Goal: Information Seeking & Learning: Check status

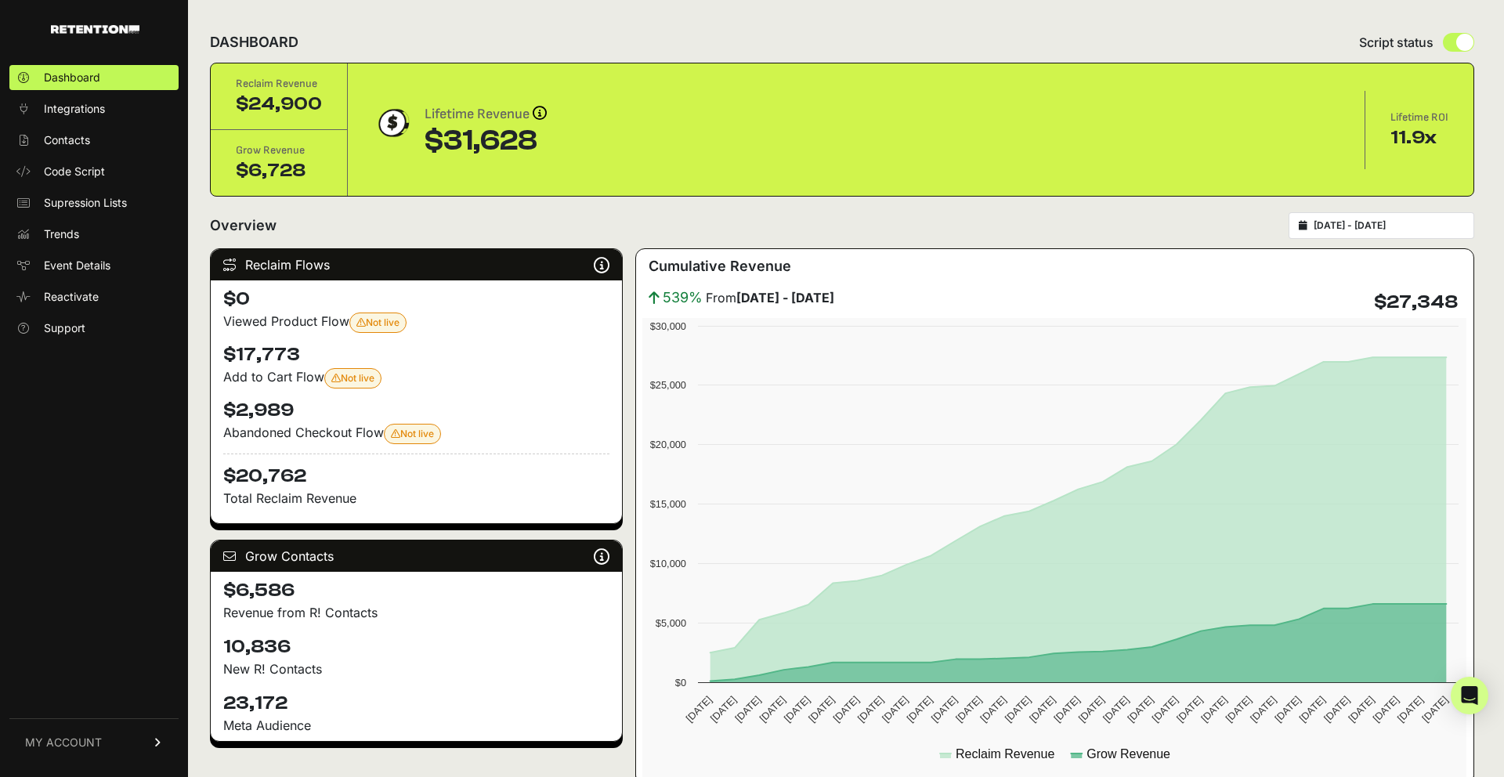
click at [1149, 219] on input "[DATE] - [DATE]" at bounding box center [1389, 225] width 150 height 13
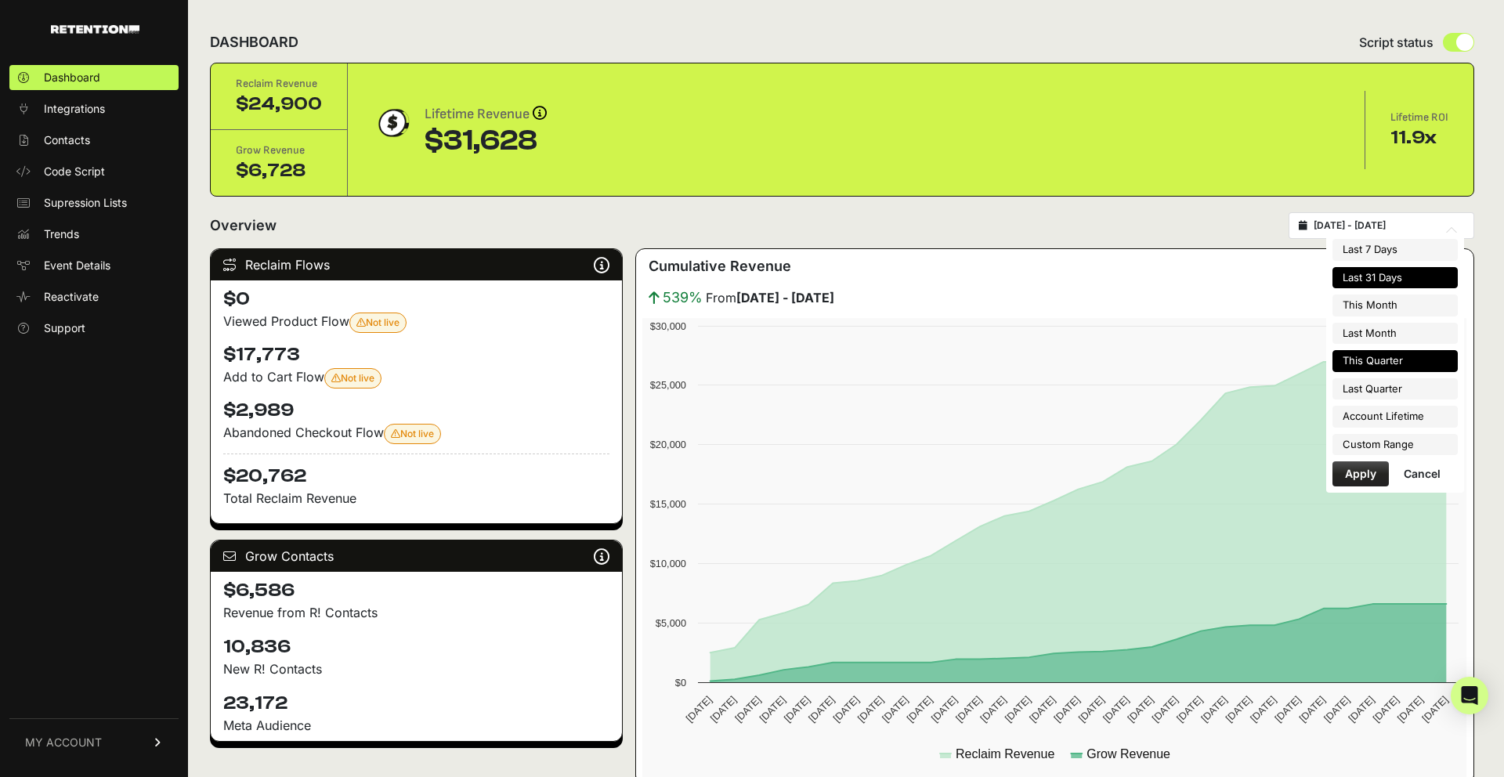
scroll to position [4, 0]
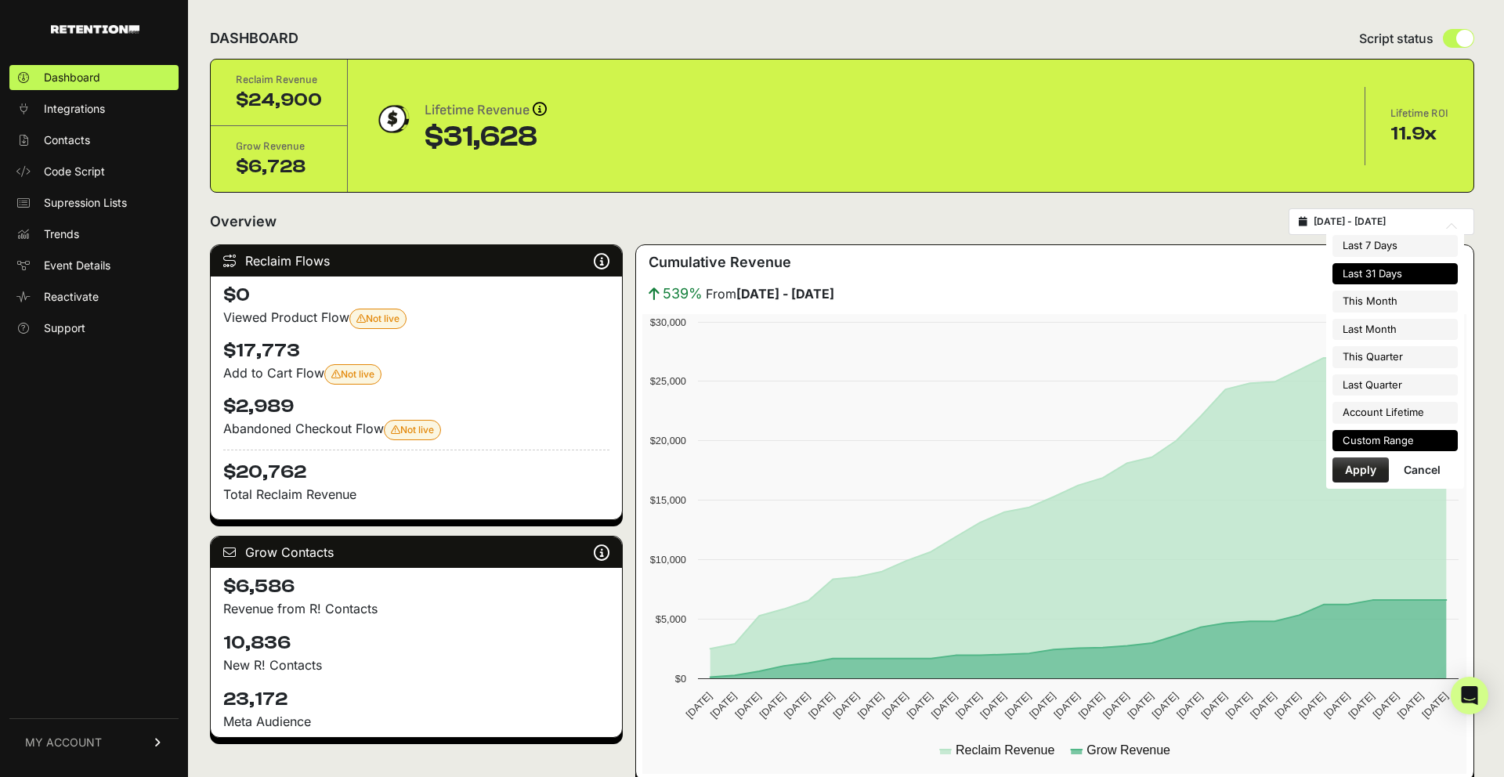
click at [1149, 433] on li "Custom Range" at bounding box center [1395, 441] width 125 height 22
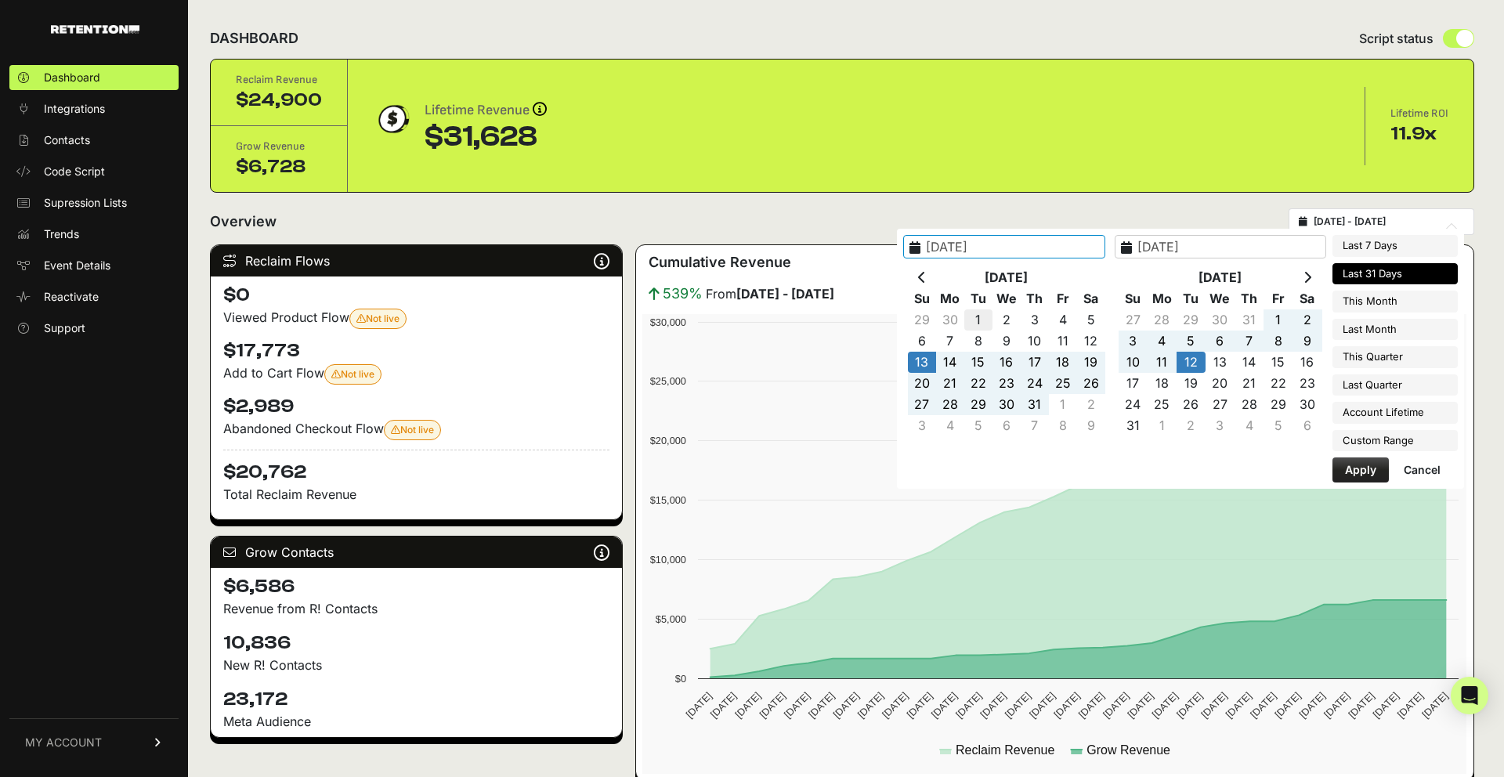
type input "[DATE]"
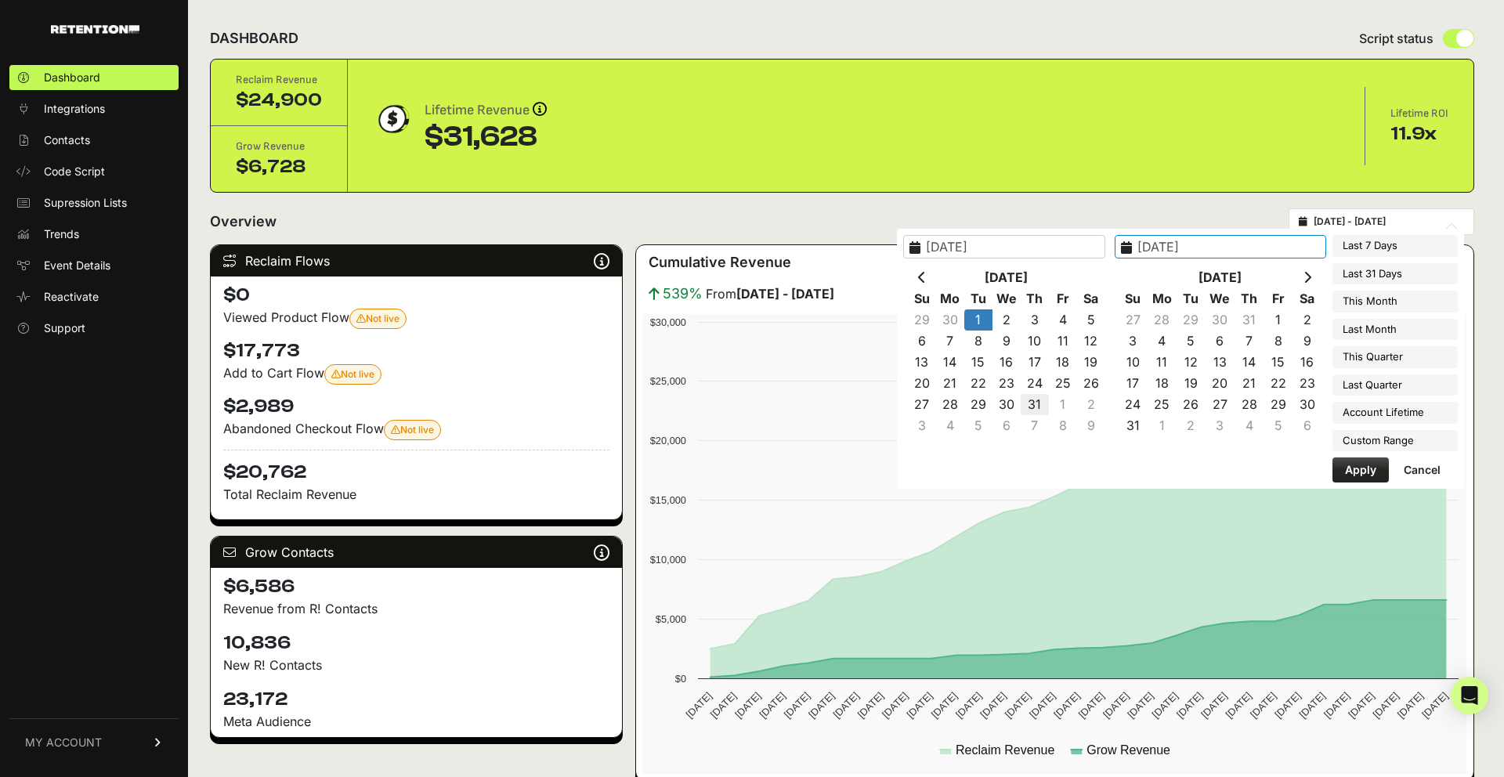
type input "[DATE]"
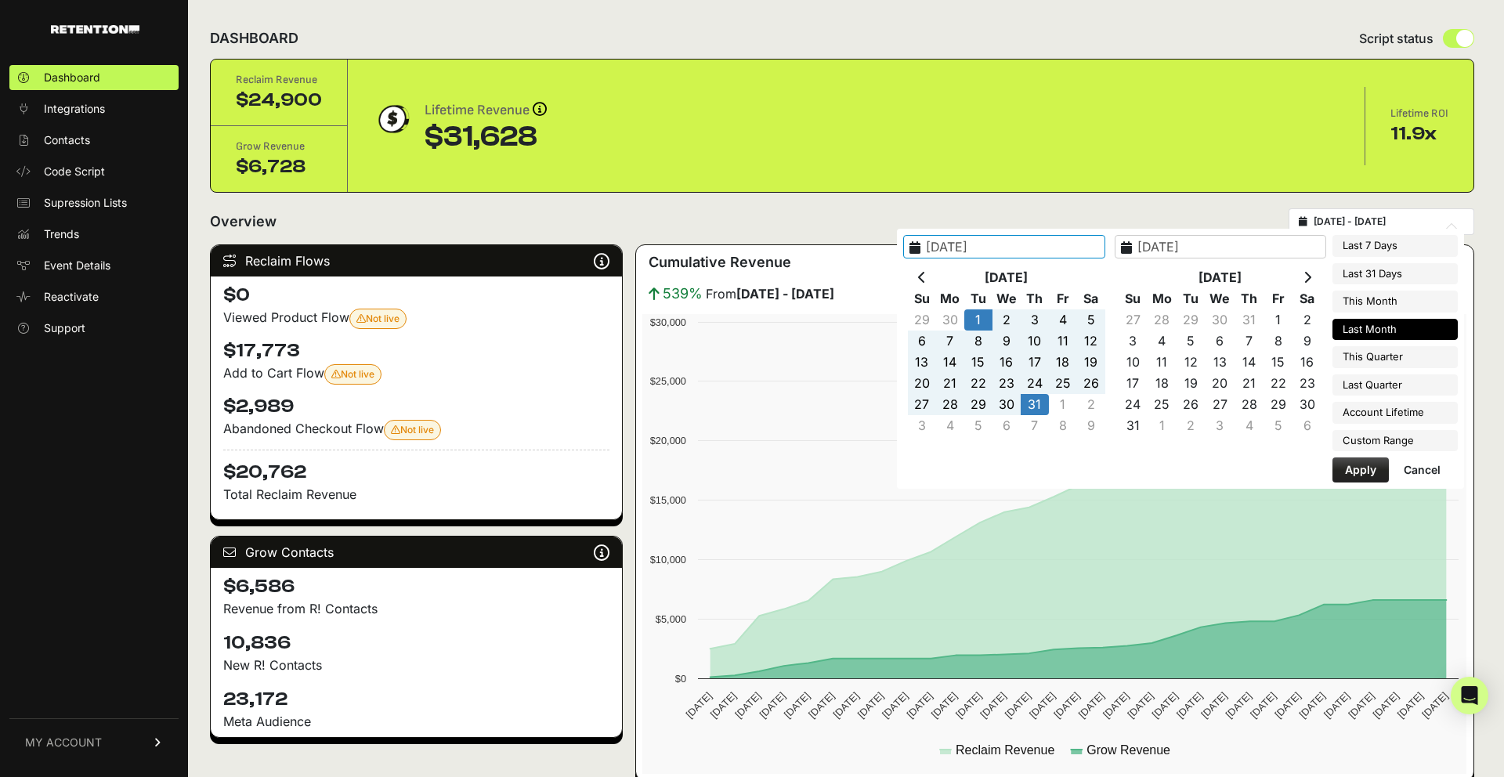
type input "[DATE]"
click at [1149, 474] on button "Apply" at bounding box center [1361, 470] width 56 height 25
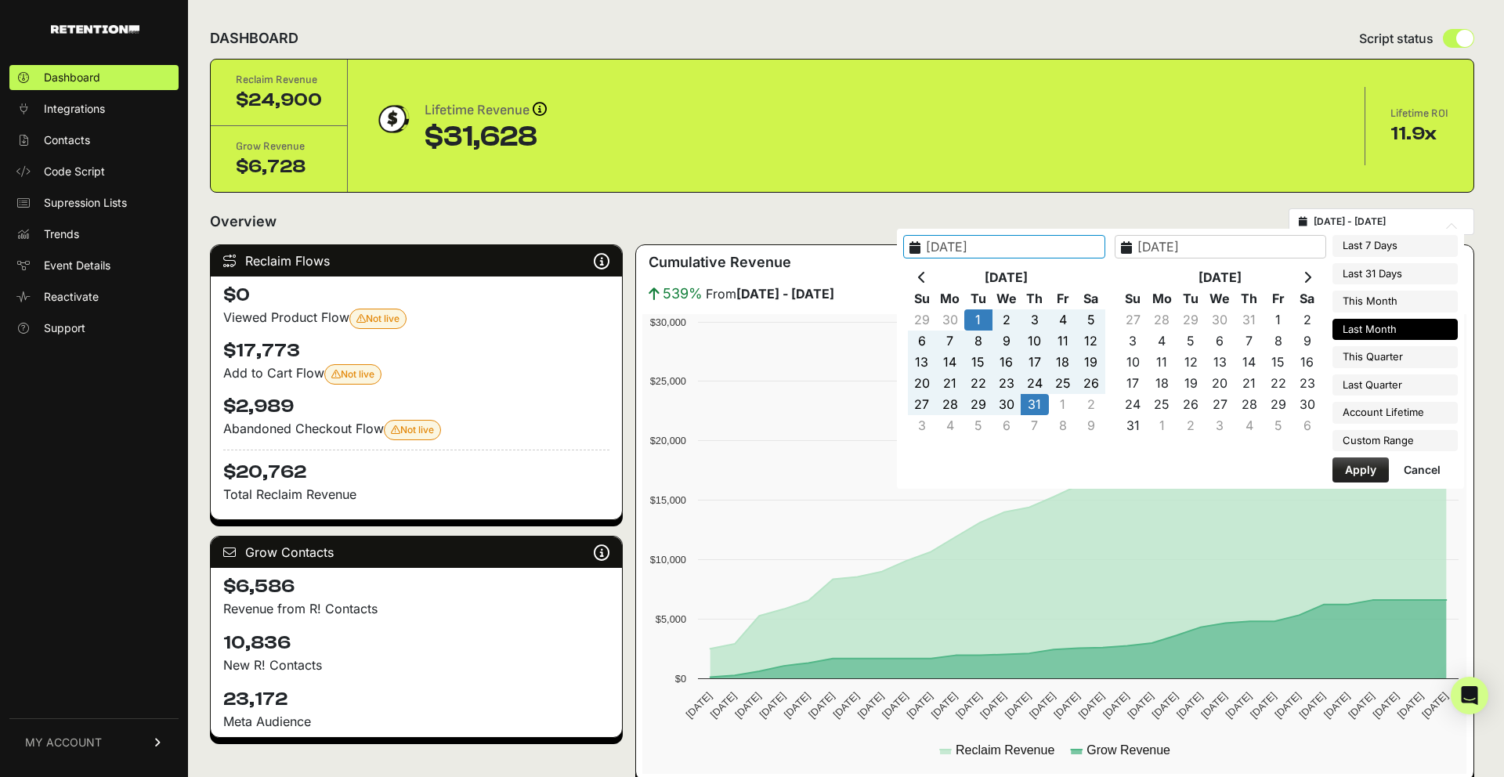
type input "[DATE] - [DATE]"
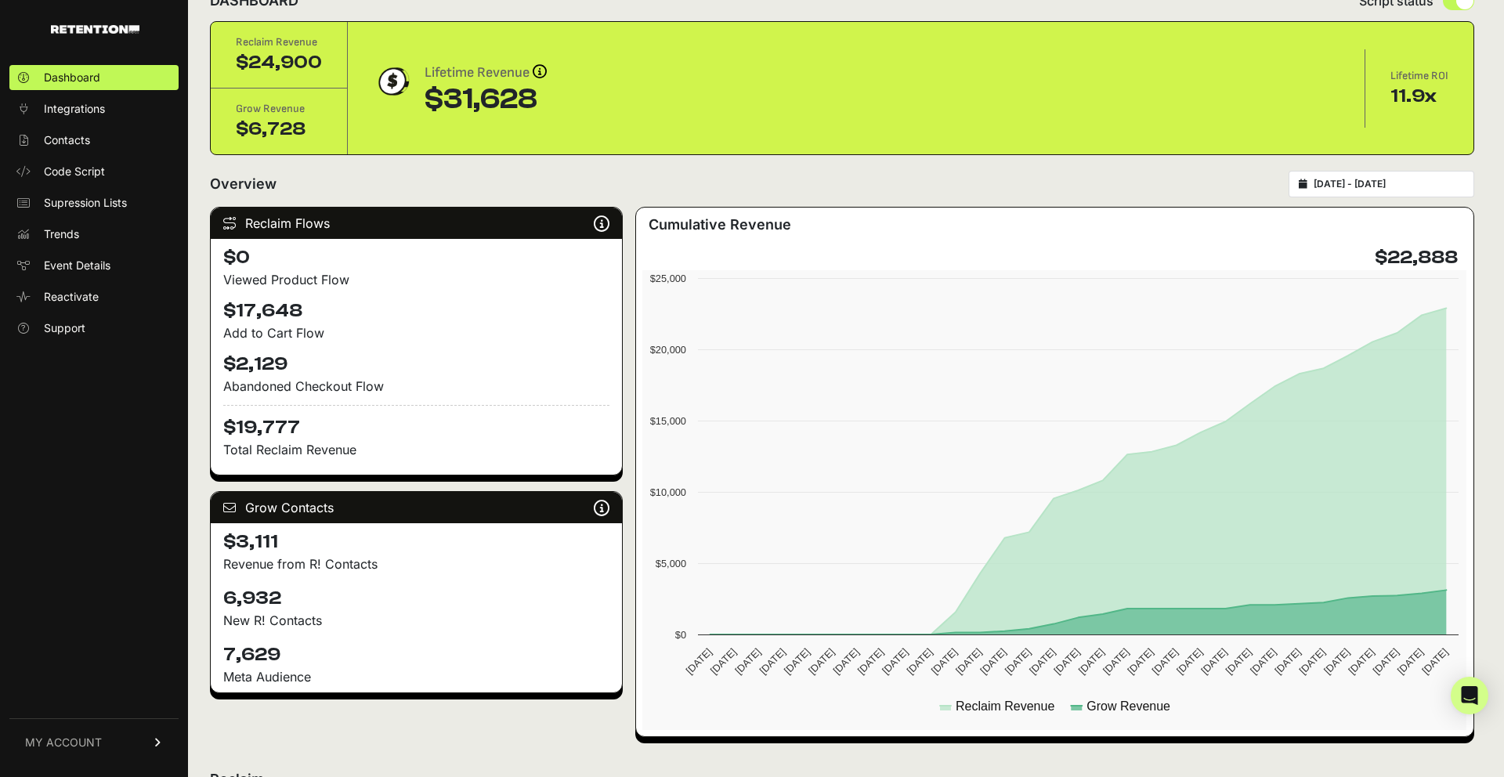
scroll to position [45, 0]
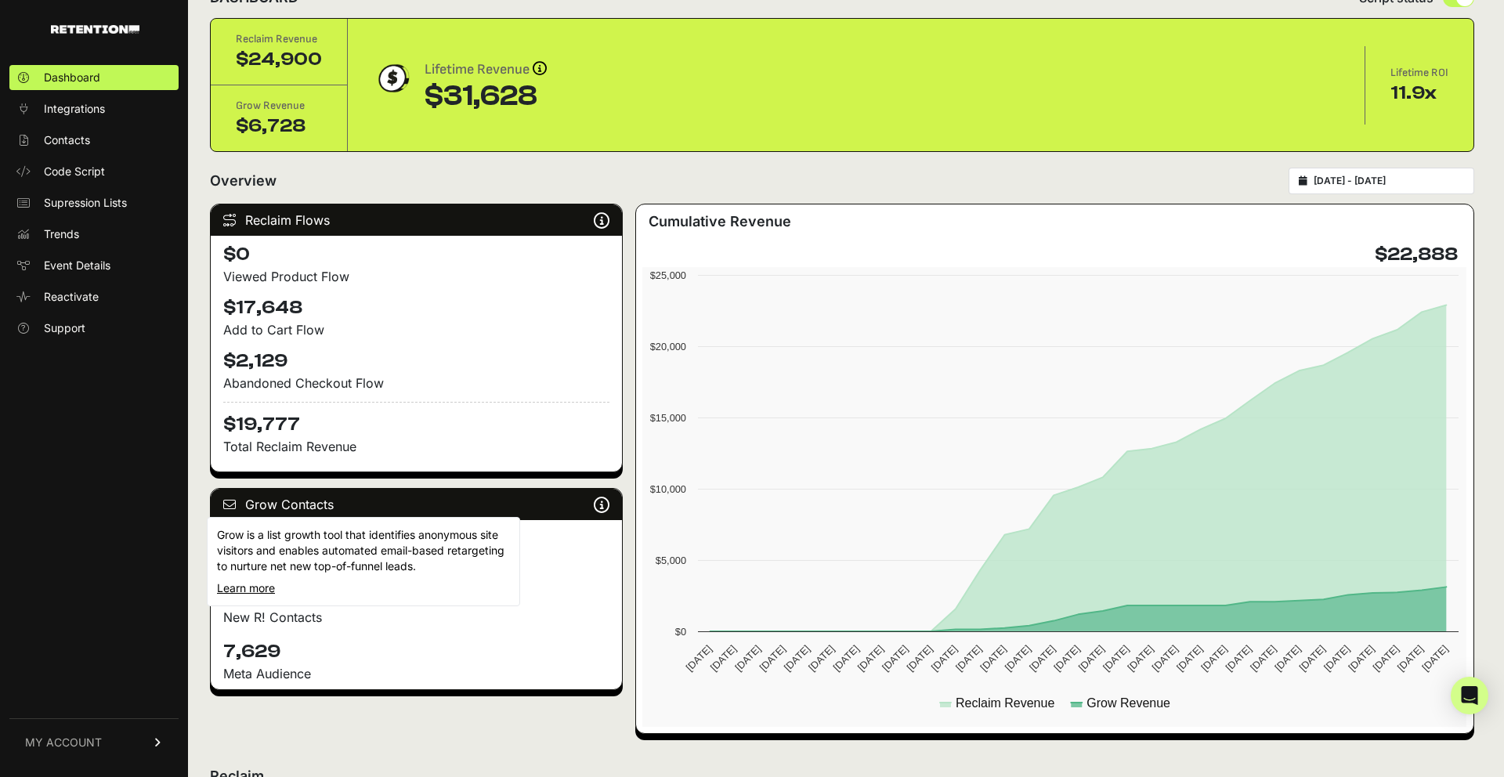
click at [605, 505] on icon at bounding box center [602, 505] width 16 height 1
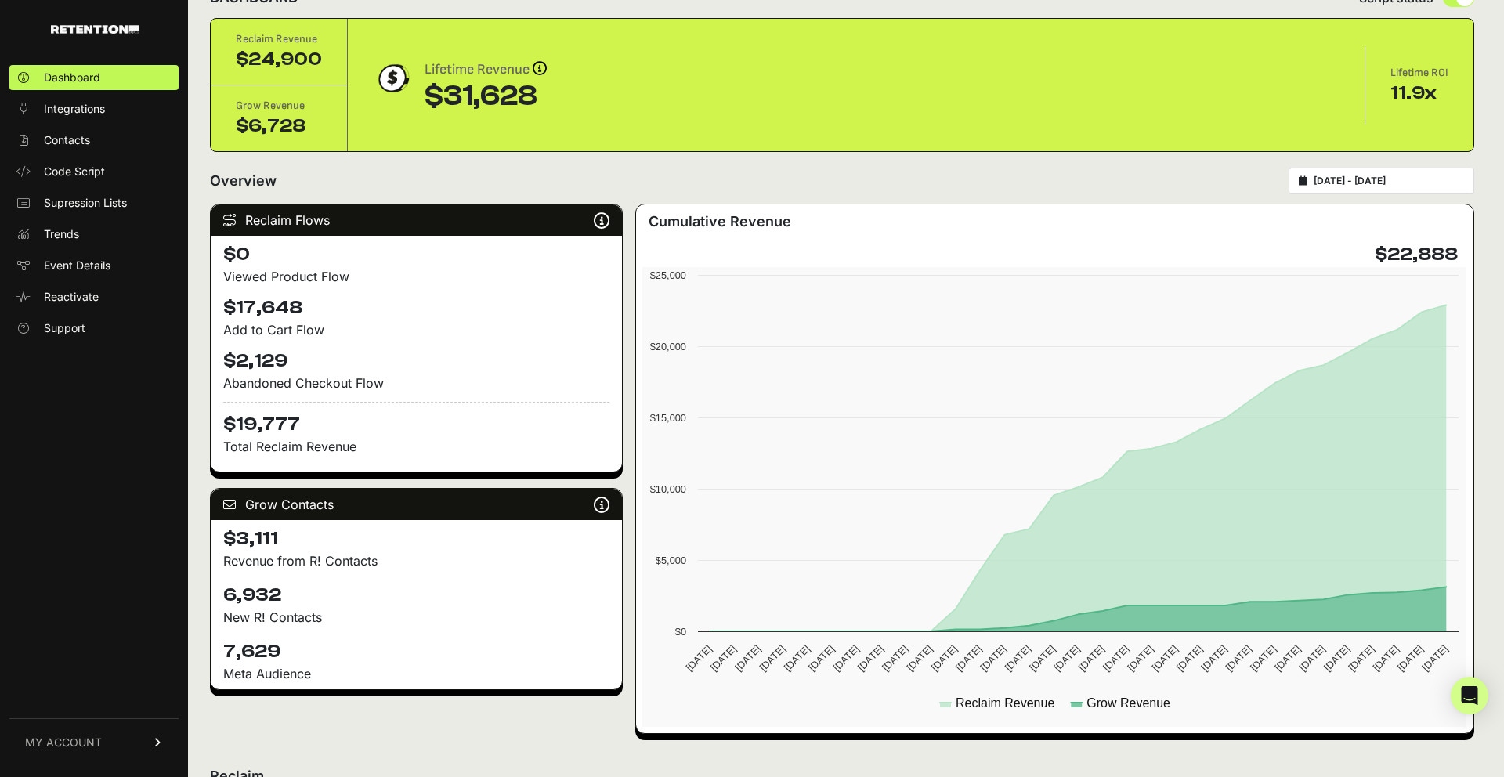
drag, startPoint x: 289, startPoint y: 595, endPoint x: 215, endPoint y: 595, distance: 73.7
click at [215, 595] on div "6,932 New R! Contacts" at bounding box center [416, 605] width 411 height 56
drag, startPoint x: 290, startPoint y: 647, endPoint x: 213, endPoint y: 645, distance: 76.8
click at [213, 645] on div "7,629 Meta Audience" at bounding box center [416, 661] width 411 height 56
drag, startPoint x: 299, startPoint y: 595, endPoint x: 247, endPoint y: 592, distance: 52.5
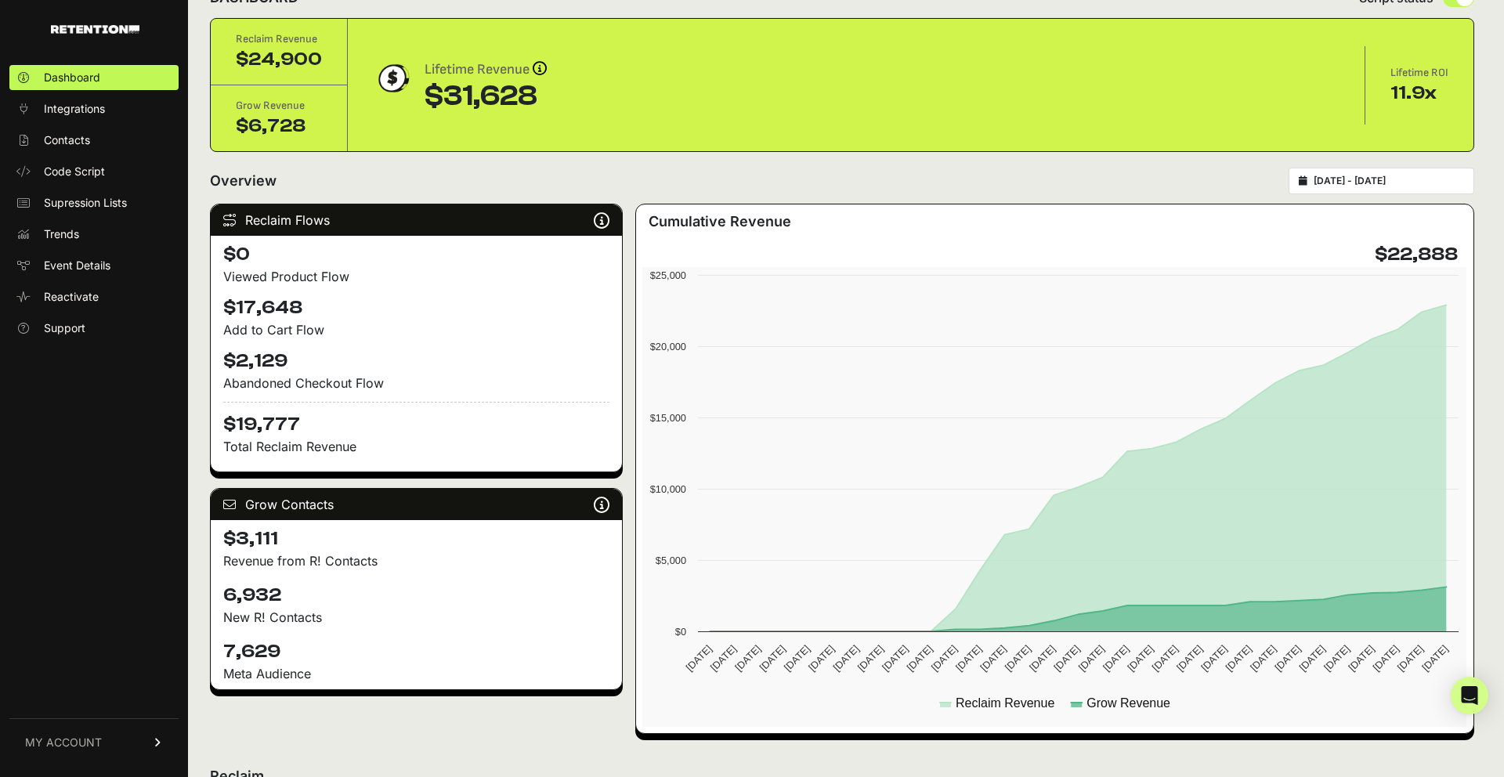
click at [247, 592] on h4 "6,932" at bounding box center [416, 595] width 386 height 25
drag, startPoint x: 292, startPoint y: 647, endPoint x: 283, endPoint y: 647, distance: 9.4
click at [284, 647] on h4 "7,629" at bounding box center [416, 651] width 386 height 25
drag, startPoint x: 288, startPoint y: 539, endPoint x: 219, endPoint y: 535, distance: 69.1
click at [219, 535] on div "$3,111 Revenue from R! Contacts" at bounding box center [416, 548] width 411 height 56
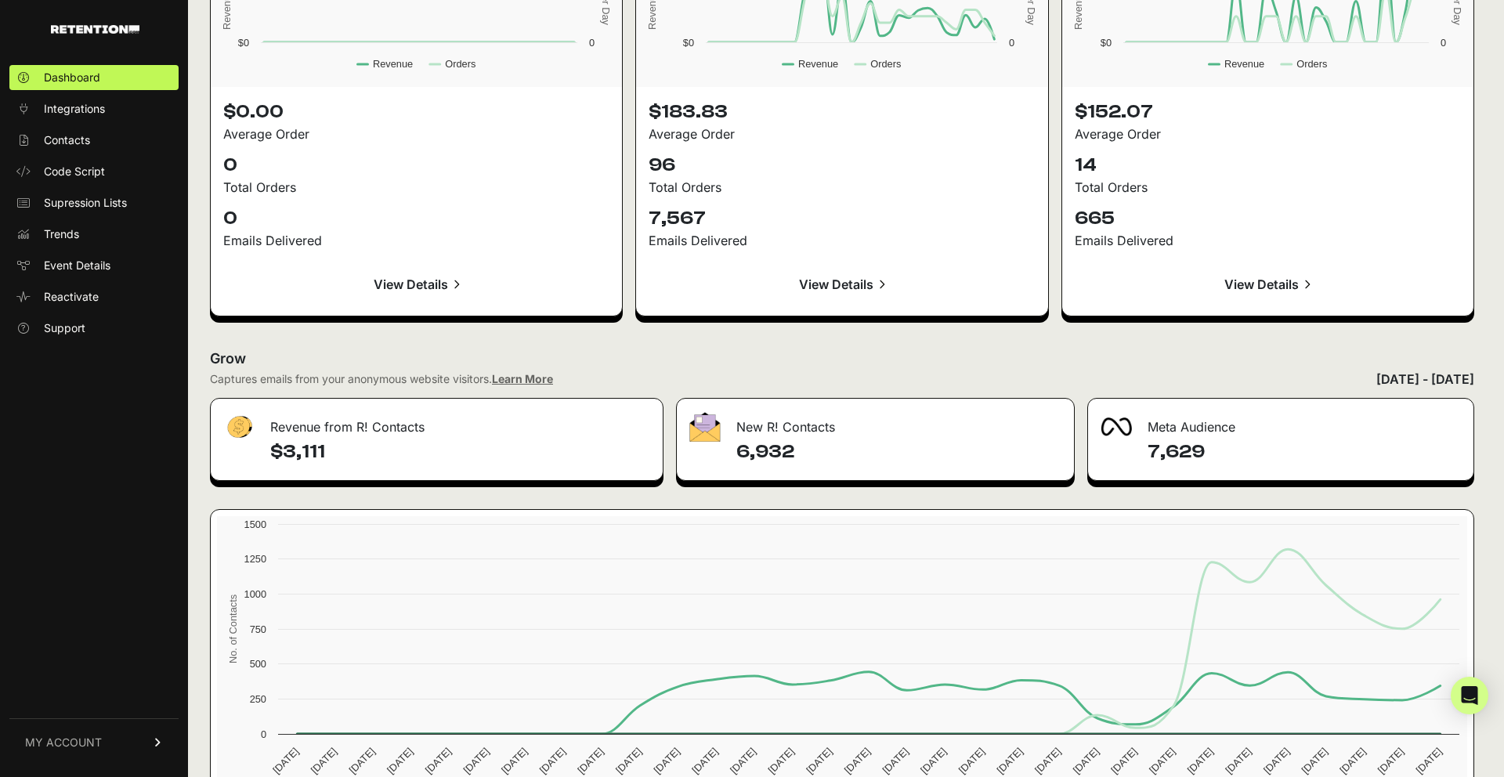
scroll to position [1613, 0]
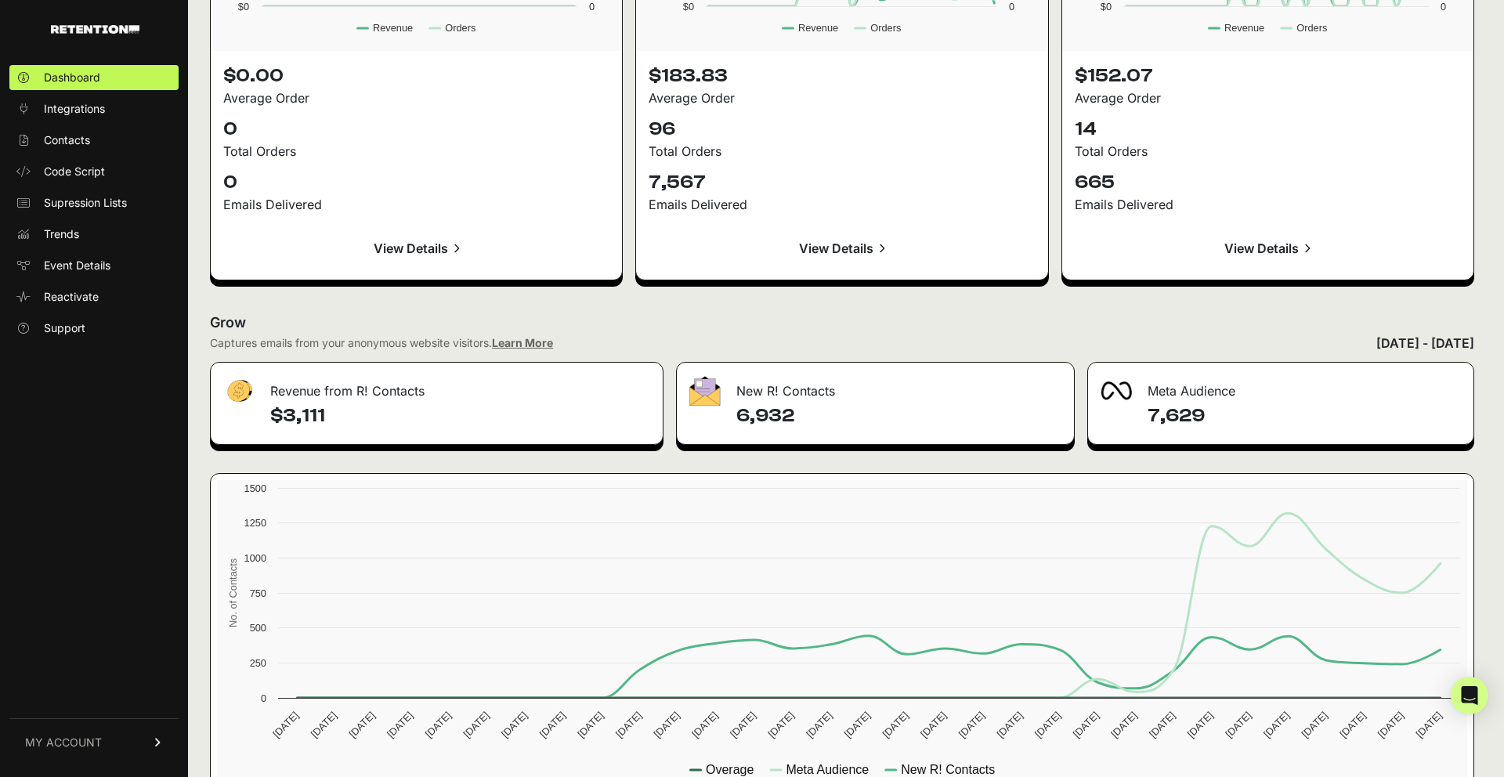
click at [1124, 393] on img at bounding box center [1116, 391] width 31 height 19
click at [769, 386] on div "New R! Contacts" at bounding box center [875, 386] width 396 height 47
click at [541, 341] on link "Learn More" at bounding box center [522, 342] width 61 height 13
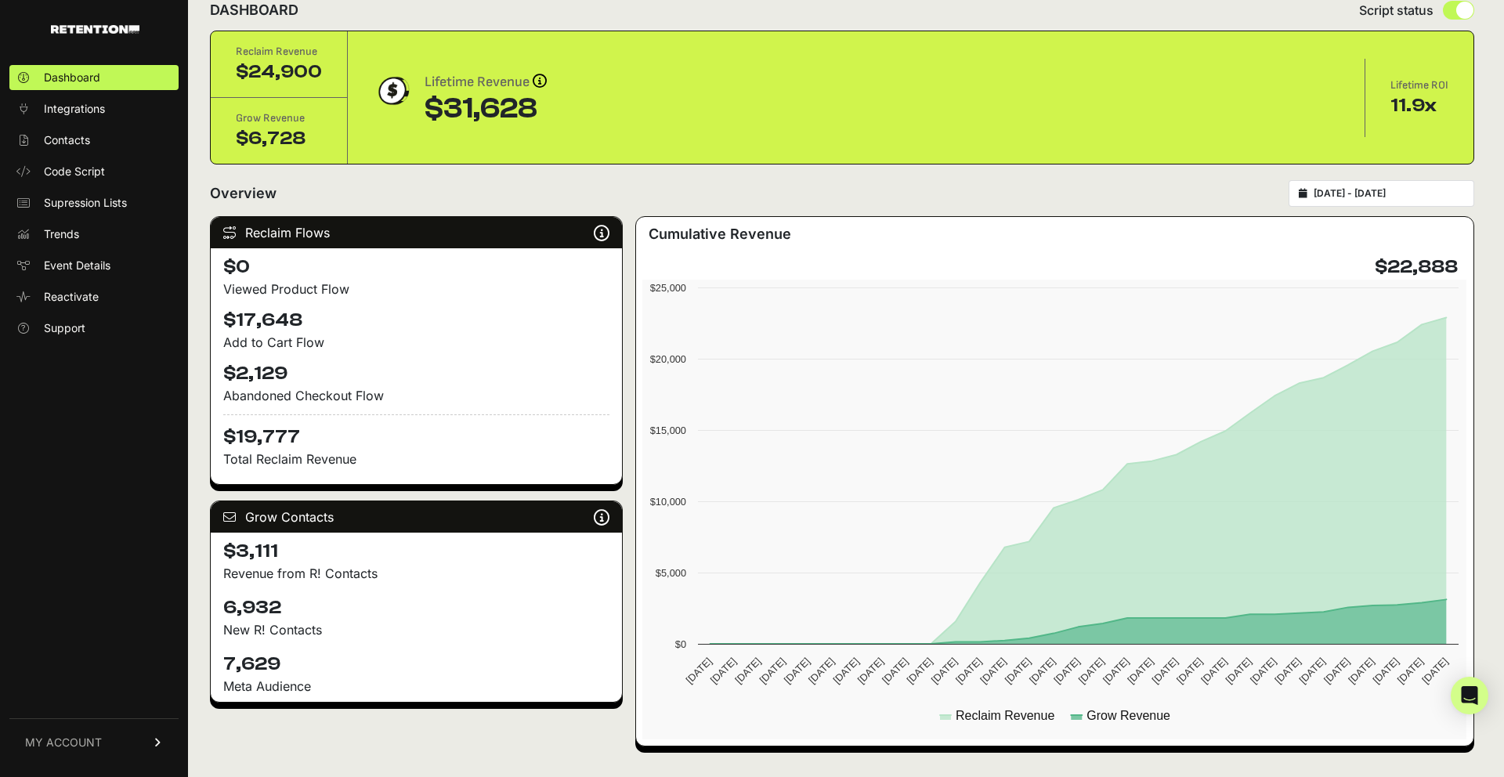
scroll to position [34, 0]
